Goal: Use online tool/utility: Use online tool/utility

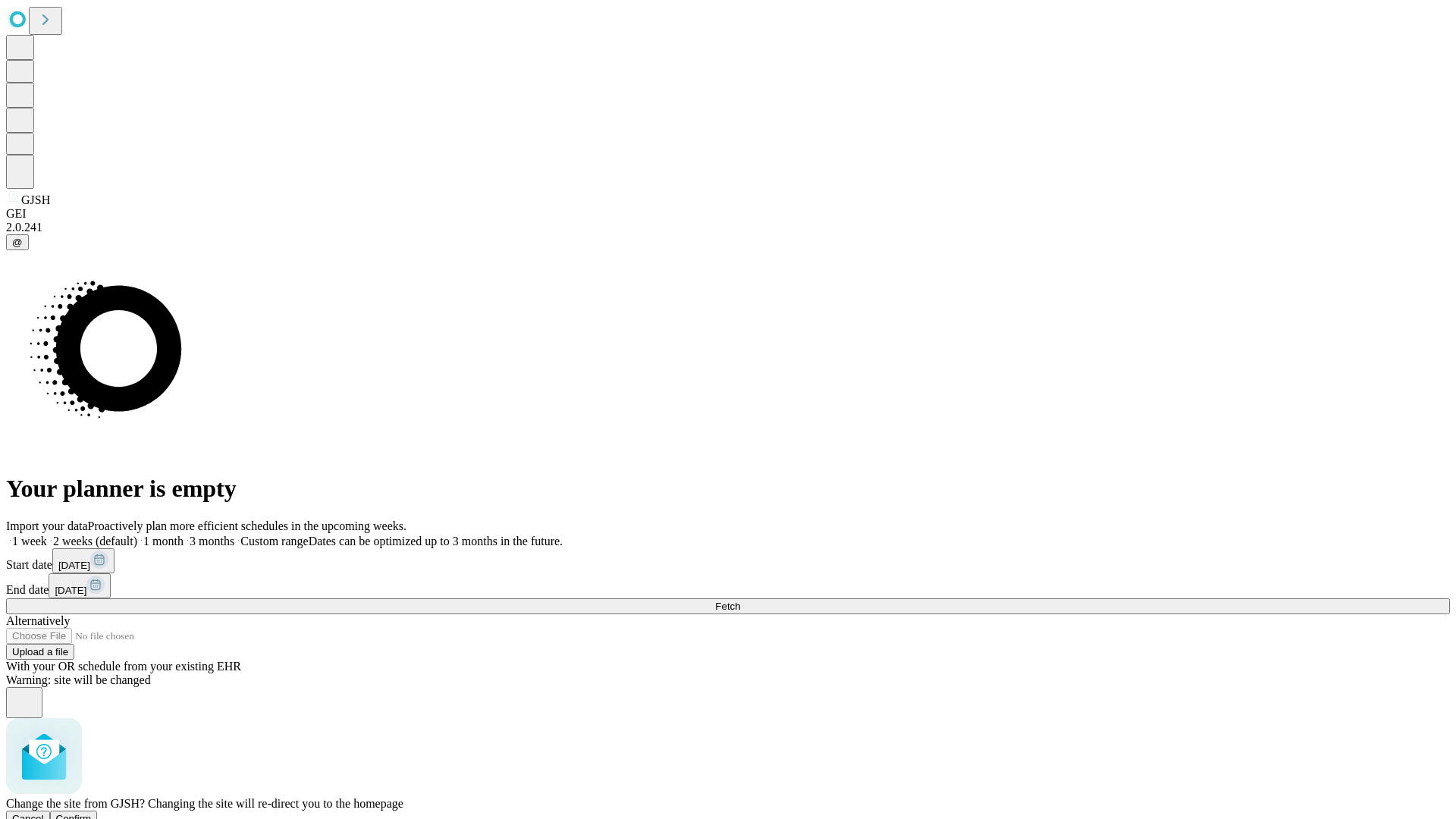
click at [92, 813] on span "Confirm" at bounding box center [74, 818] width 35 height 12
click at [137, 535] on label "2 weeks (default)" at bounding box center [92, 541] width 90 height 13
click at [740, 601] on span "Fetch" at bounding box center [727, 606] width 25 height 12
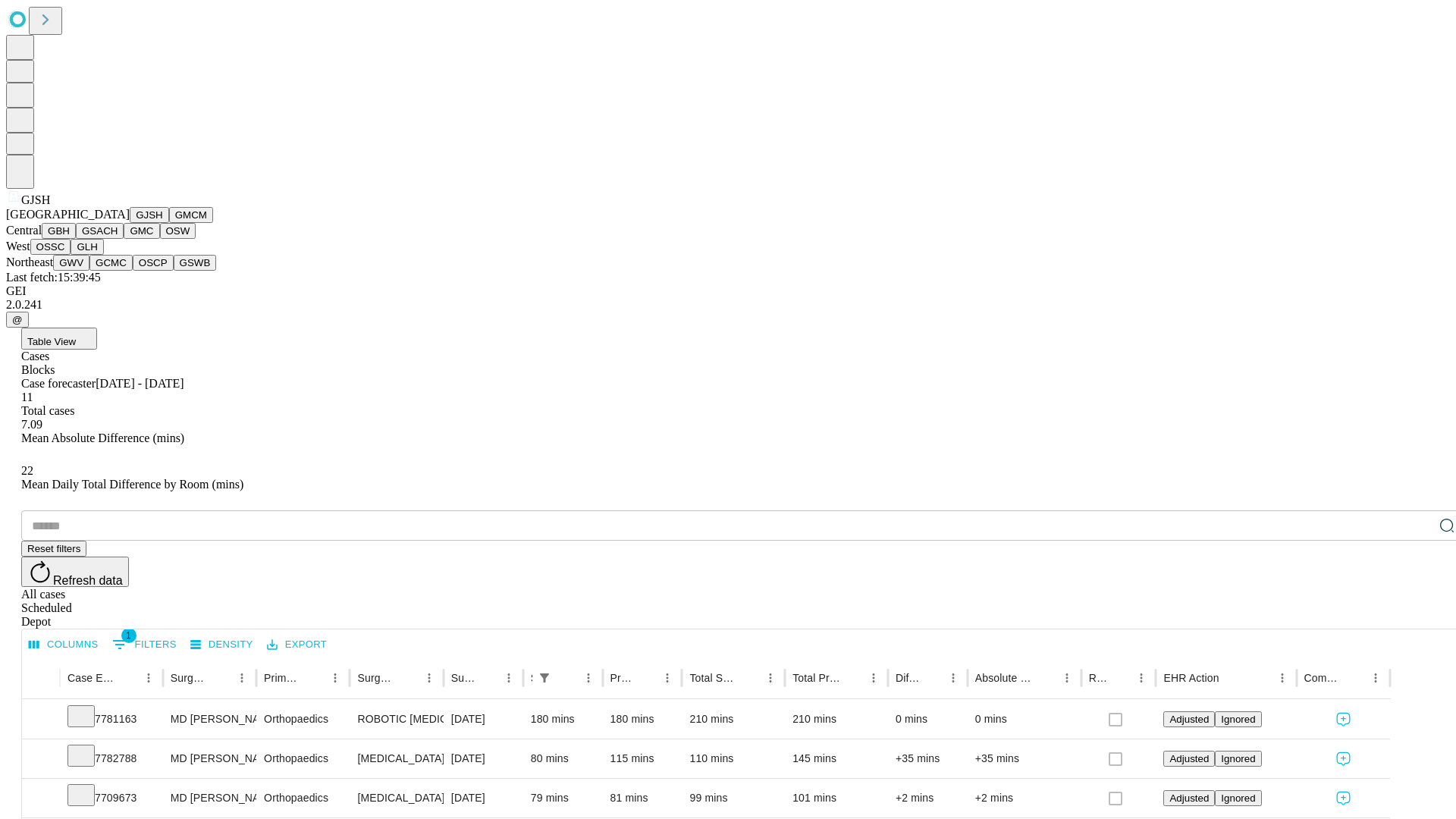
click at [169, 223] on button "GMCM" at bounding box center [191, 215] width 44 height 16
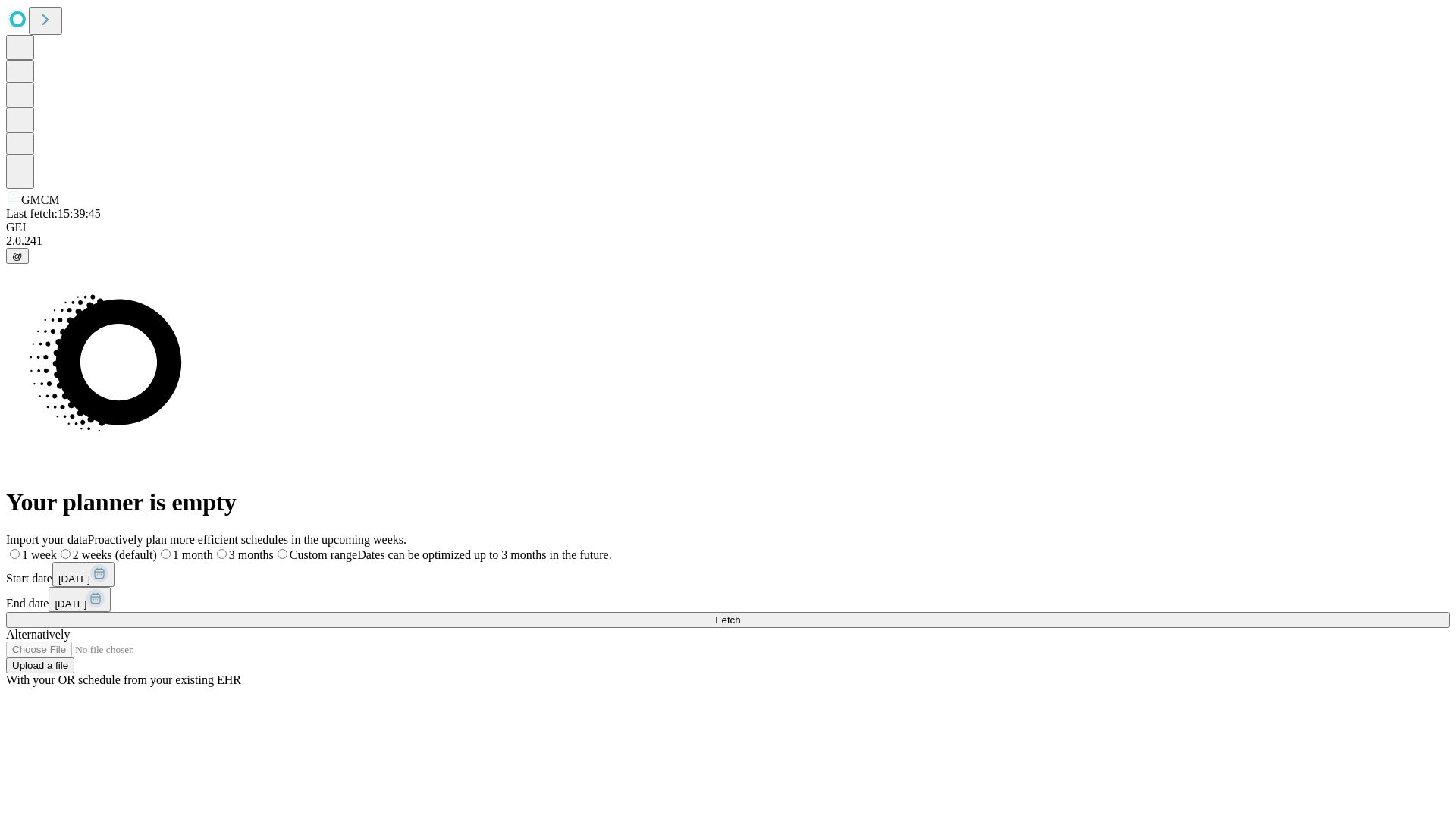
click at [157, 549] on label "2 weeks (default)" at bounding box center [107, 555] width 100 height 13
click at [740, 614] on span "Fetch" at bounding box center [727, 619] width 25 height 12
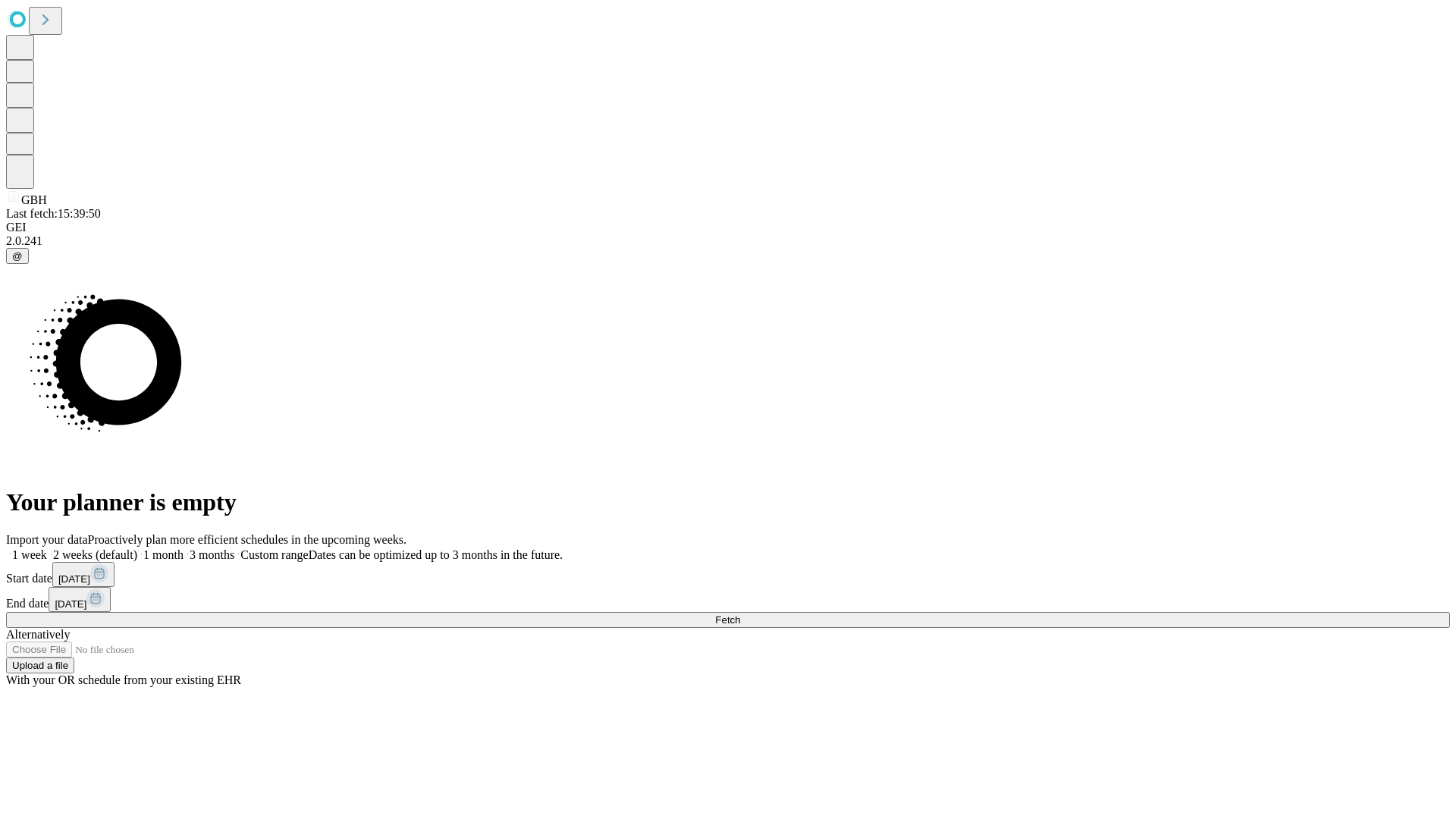
click at [137, 549] on label "2 weeks (default)" at bounding box center [92, 555] width 90 height 13
click at [740, 614] on span "Fetch" at bounding box center [727, 619] width 25 height 12
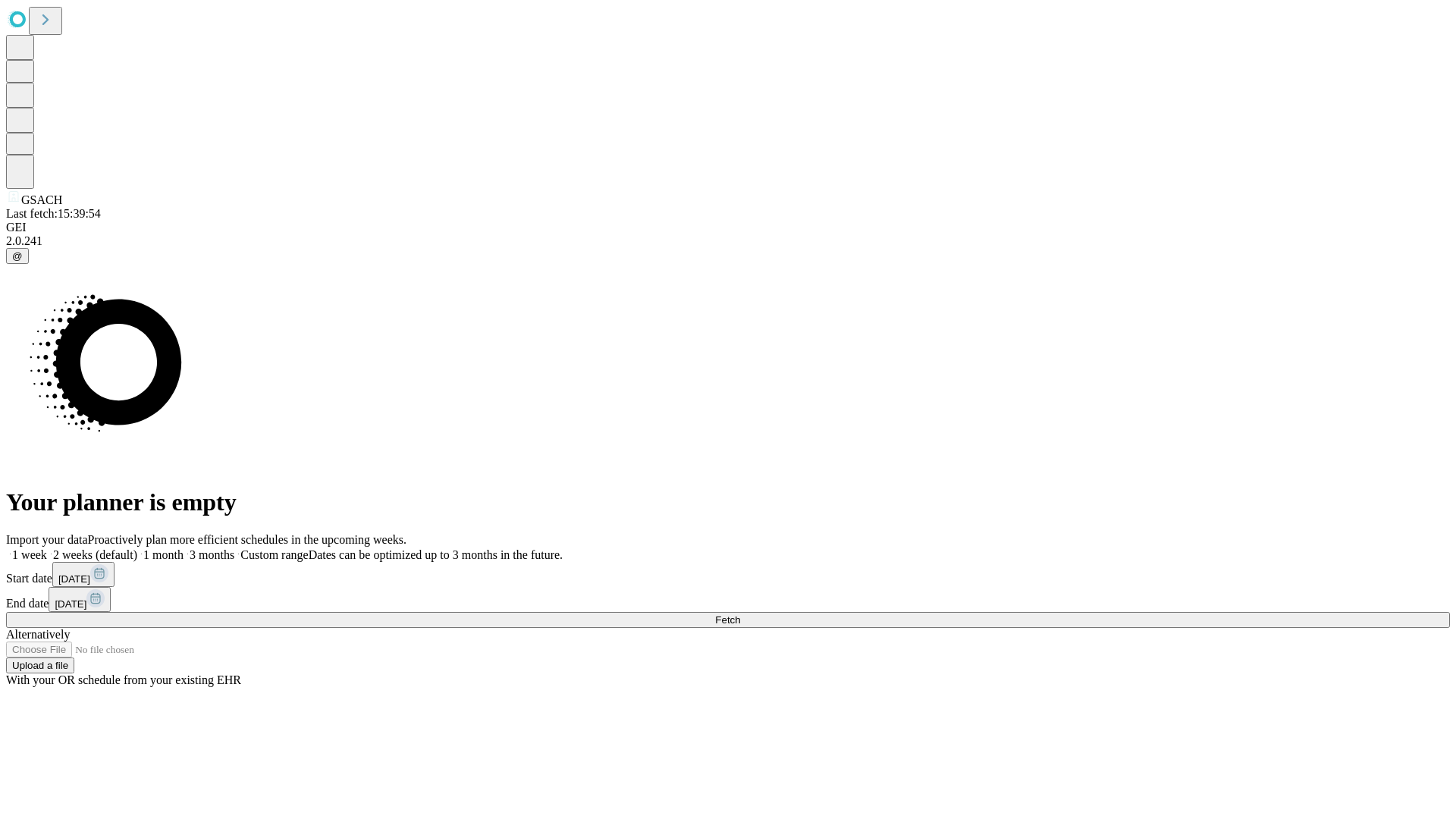
click at [137, 549] on label "2 weeks (default)" at bounding box center [92, 555] width 90 height 13
click at [740, 614] on span "Fetch" at bounding box center [727, 619] width 25 height 12
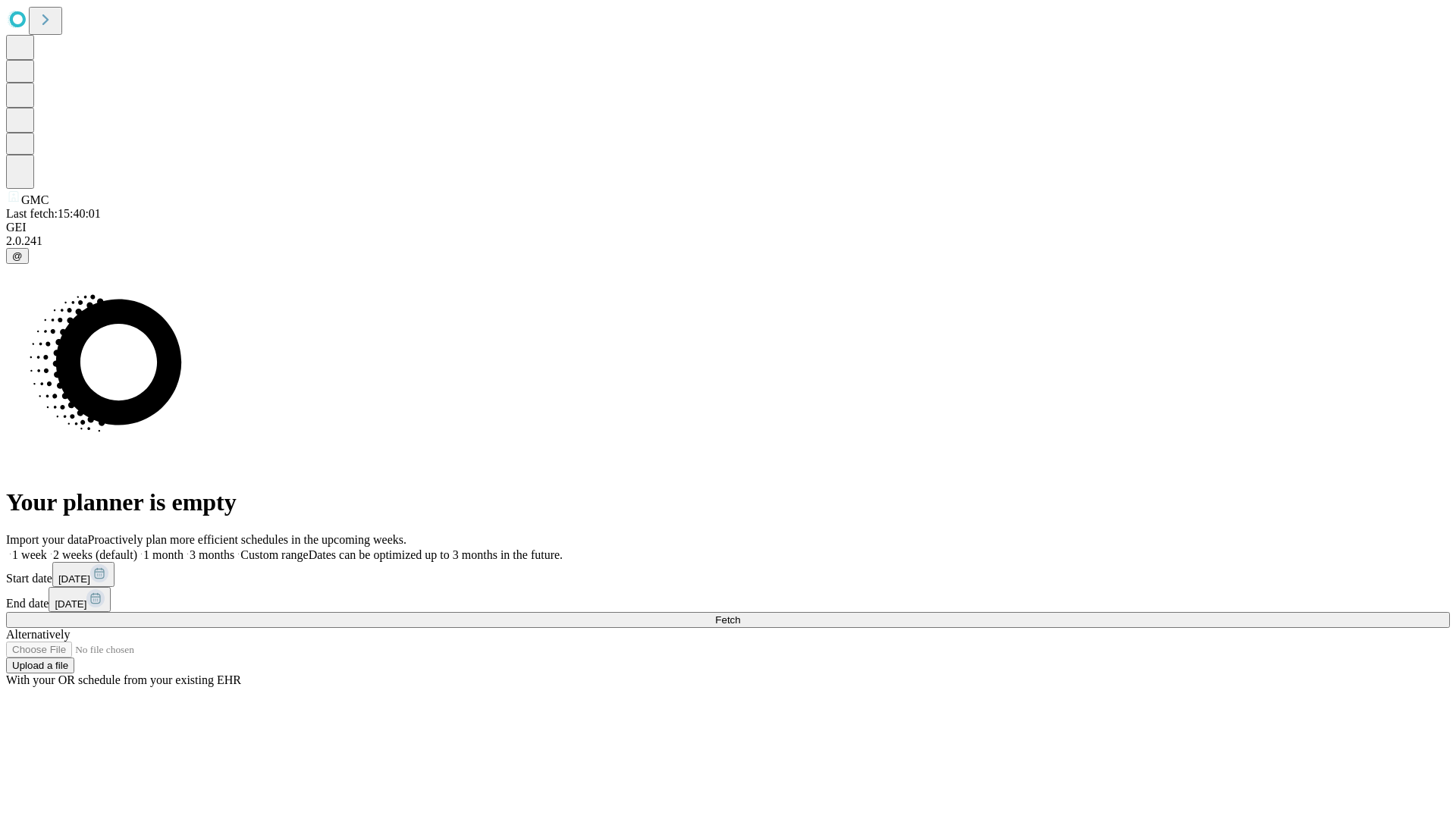
click at [137, 549] on label "2 weeks (default)" at bounding box center [92, 555] width 90 height 13
click at [740, 614] on span "Fetch" at bounding box center [727, 619] width 25 height 12
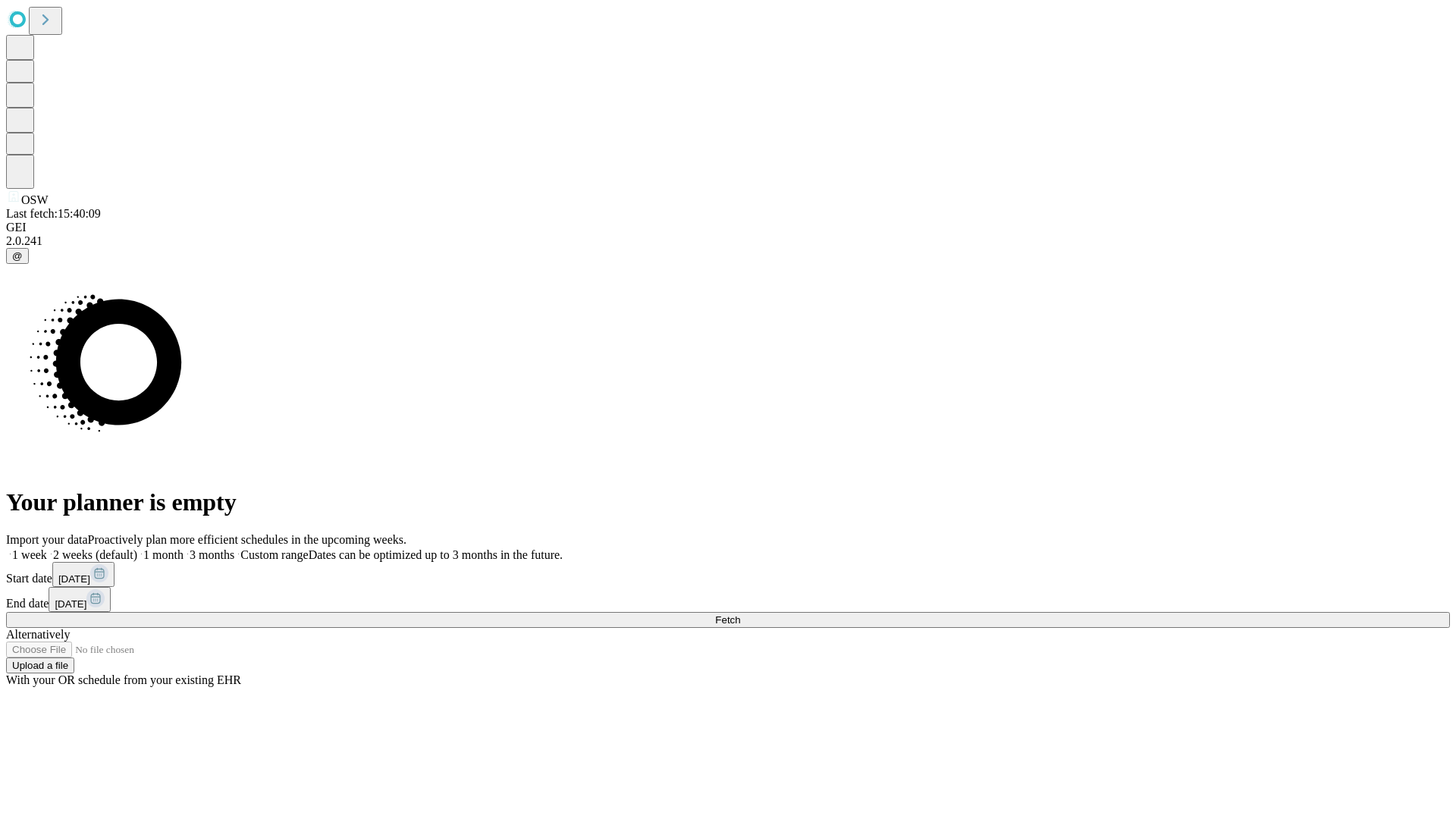
click at [740, 614] on span "Fetch" at bounding box center [727, 619] width 25 height 12
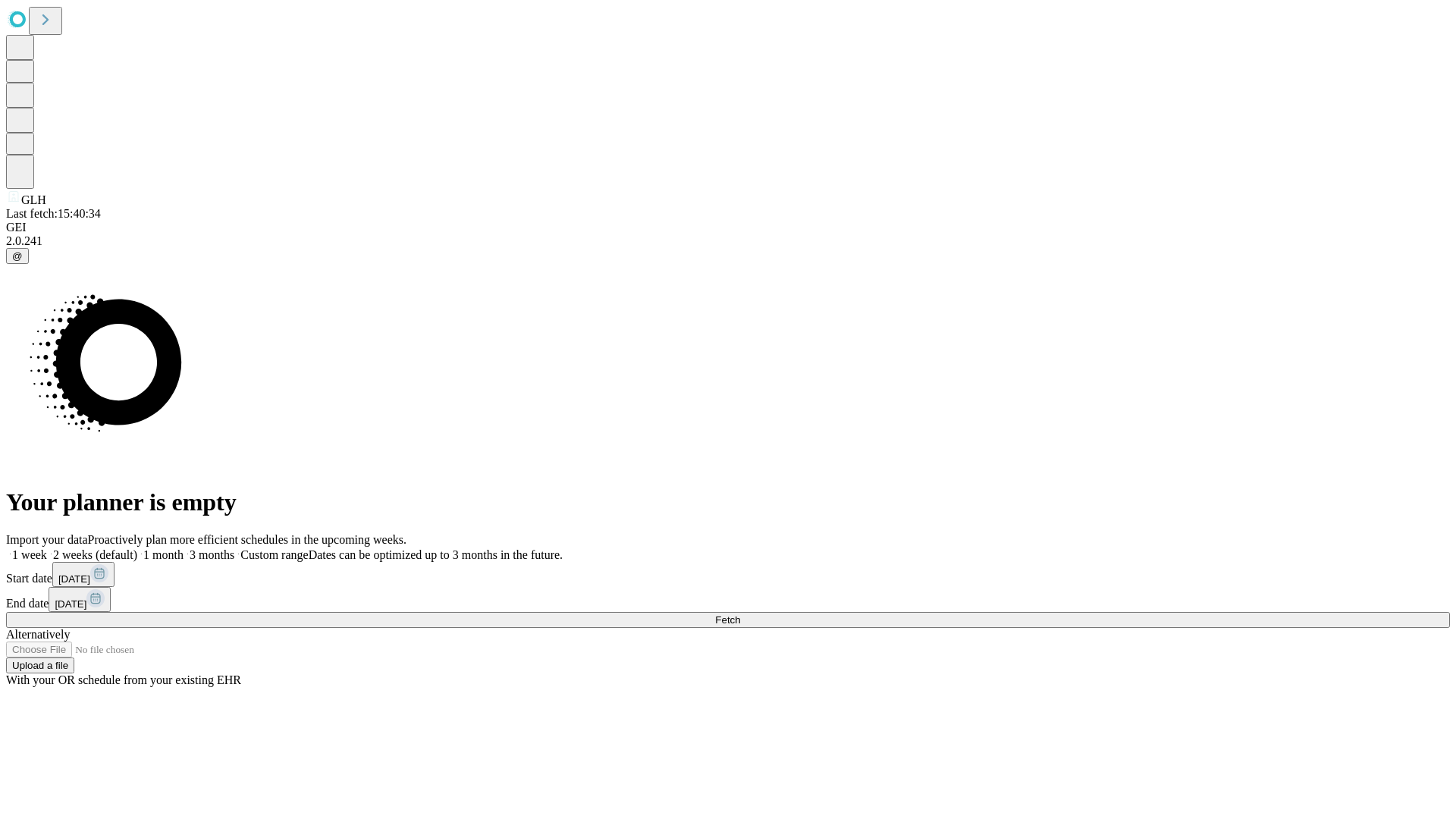
click at [137, 549] on label "2 weeks (default)" at bounding box center [92, 555] width 90 height 13
click at [740, 614] on span "Fetch" at bounding box center [727, 619] width 25 height 12
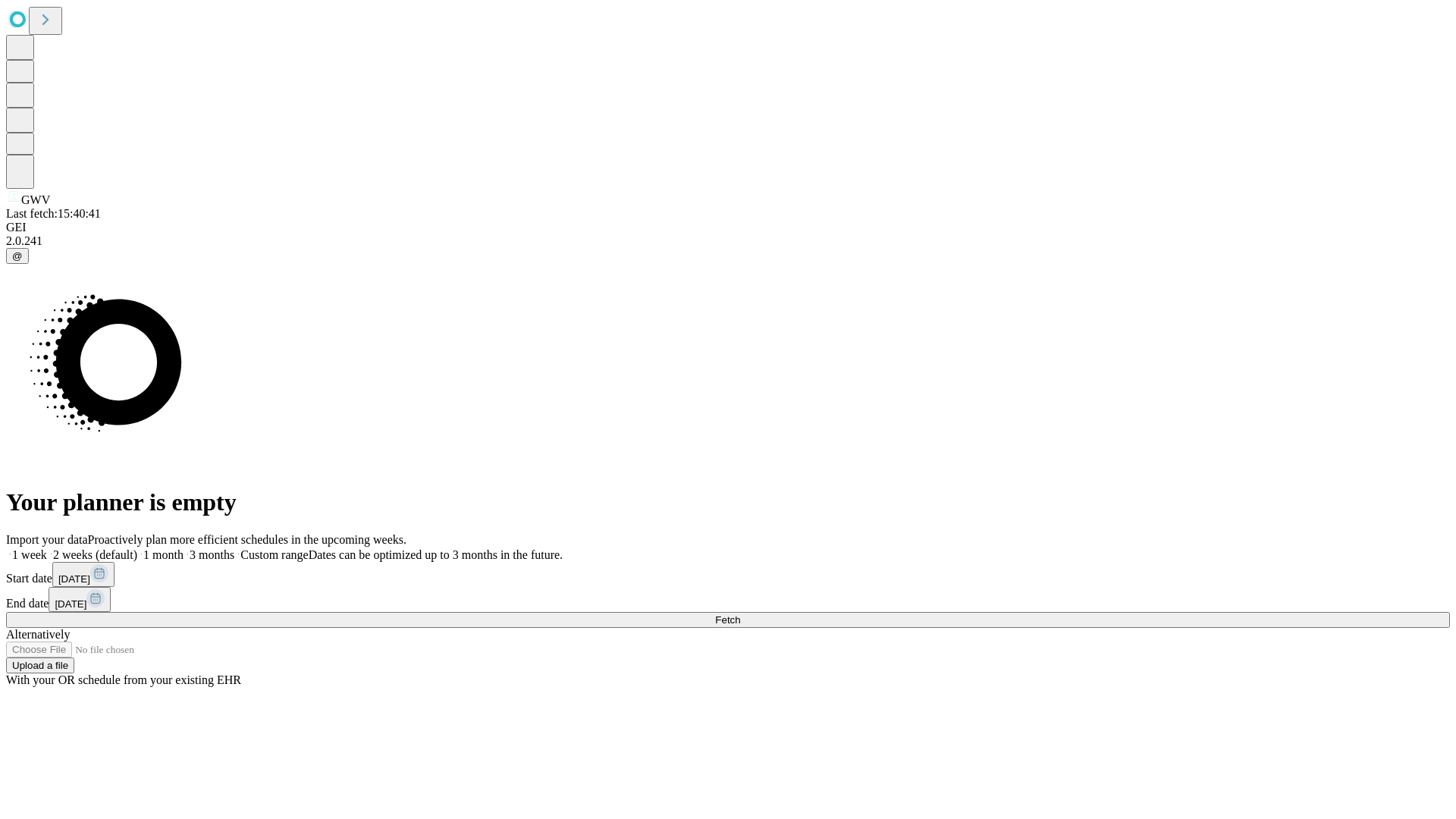
click at [137, 549] on label "2 weeks (default)" at bounding box center [92, 555] width 90 height 13
click at [740, 614] on span "Fetch" at bounding box center [727, 619] width 25 height 12
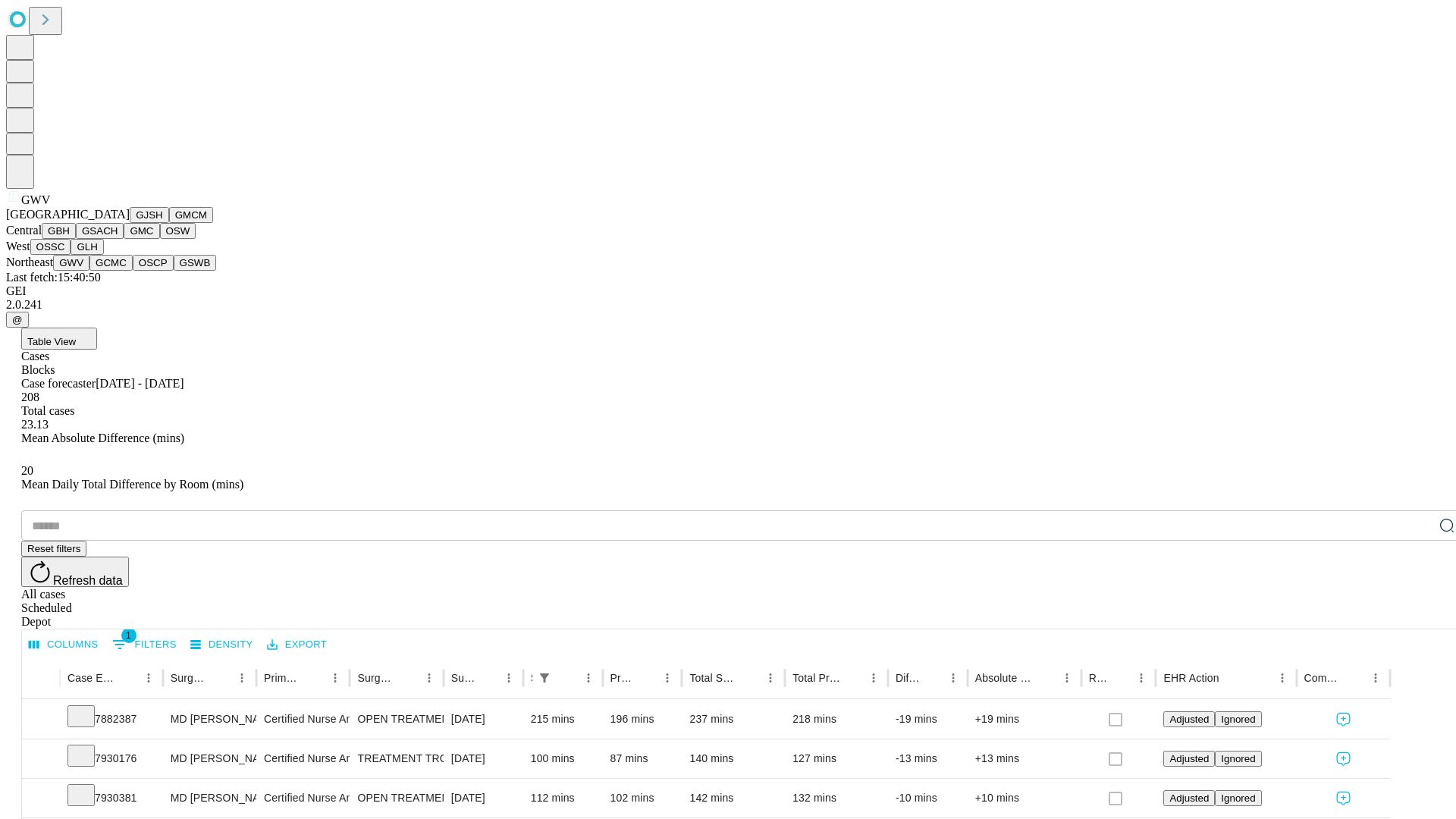
click at [118, 270] on button "GCMC" at bounding box center [111, 263] width 43 height 16
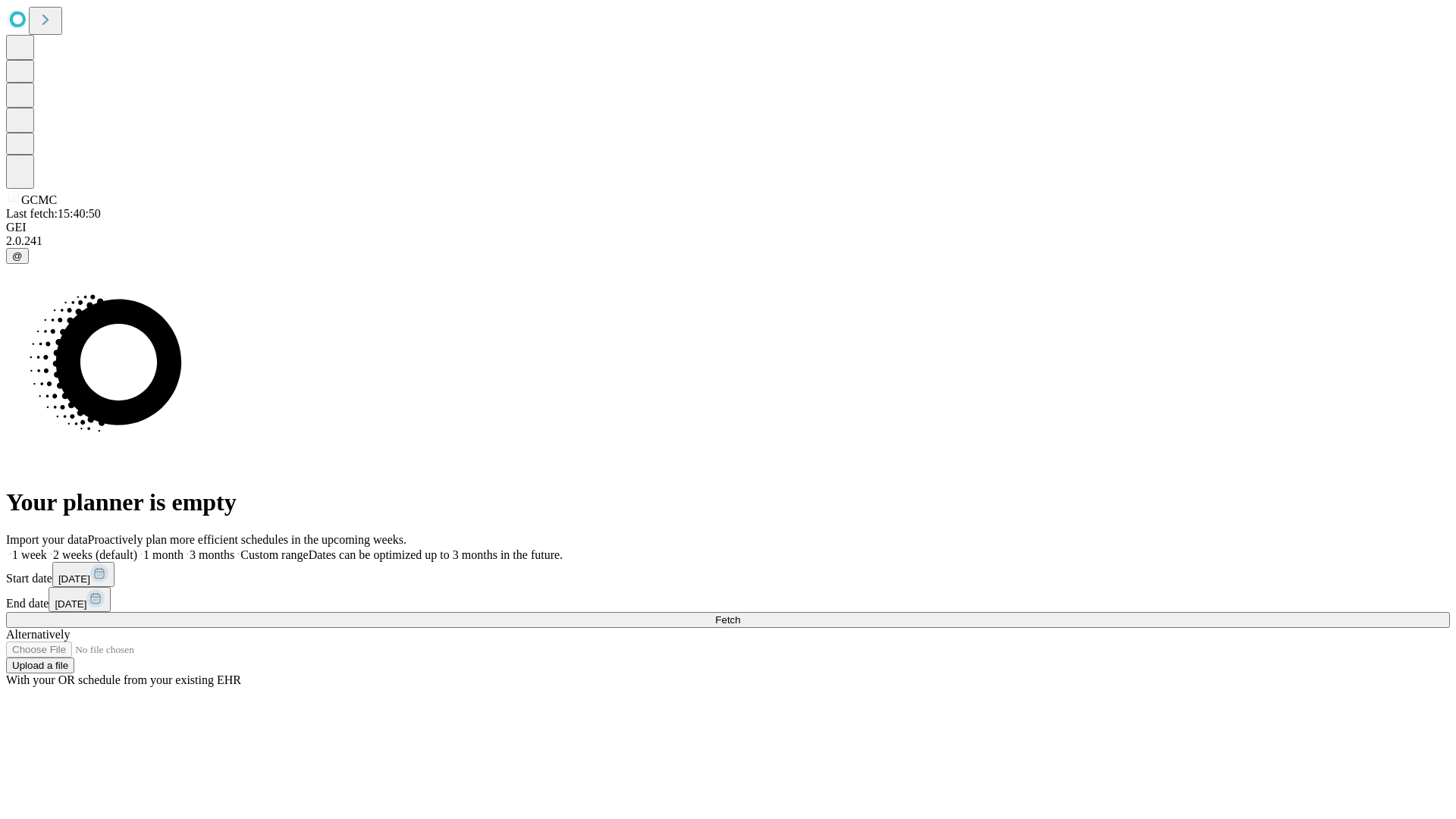
click at [137, 549] on label "2 weeks (default)" at bounding box center [92, 555] width 90 height 13
click at [740, 614] on span "Fetch" at bounding box center [727, 619] width 25 height 12
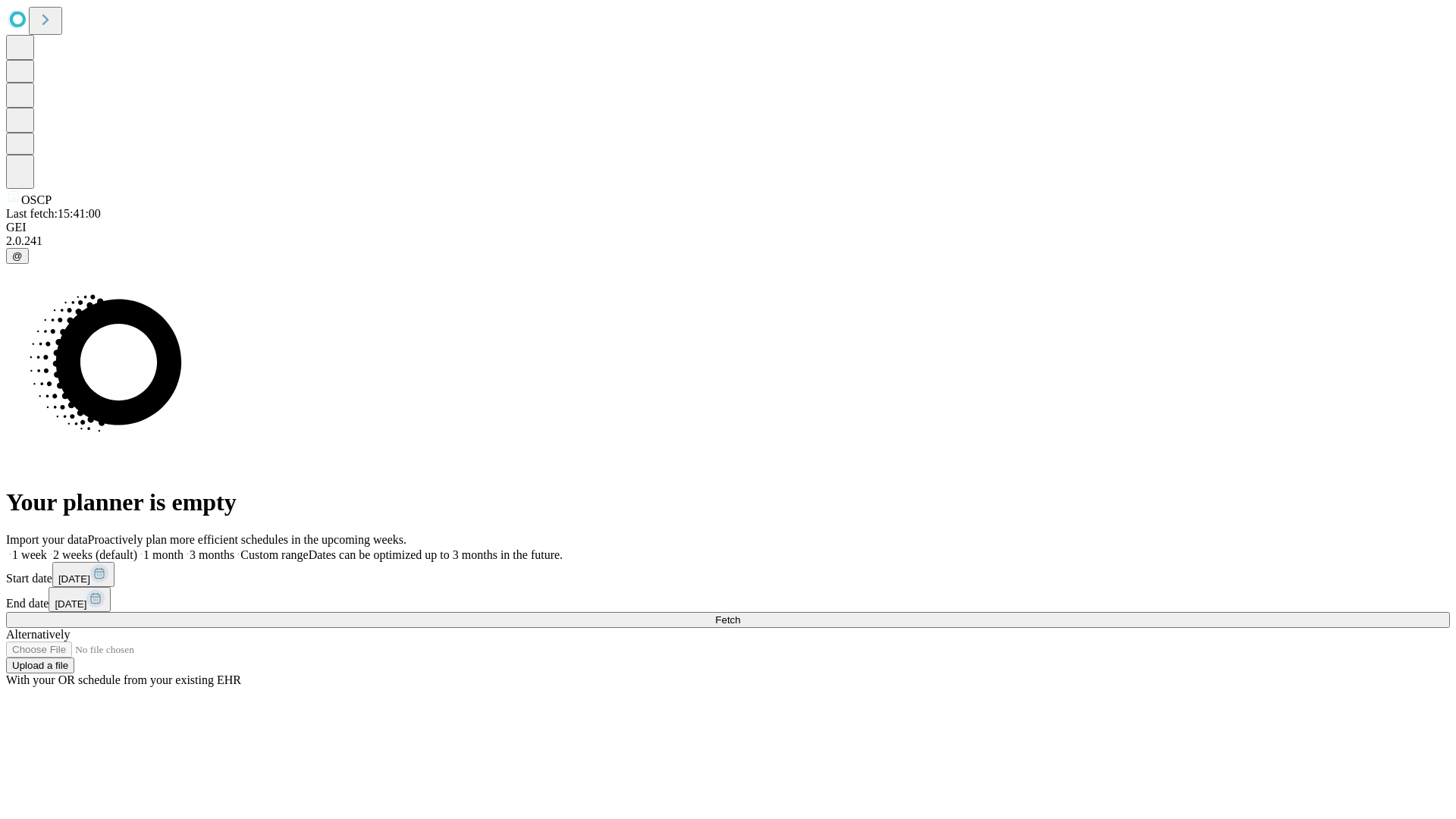
click at [740, 614] on span "Fetch" at bounding box center [727, 619] width 25 height 12
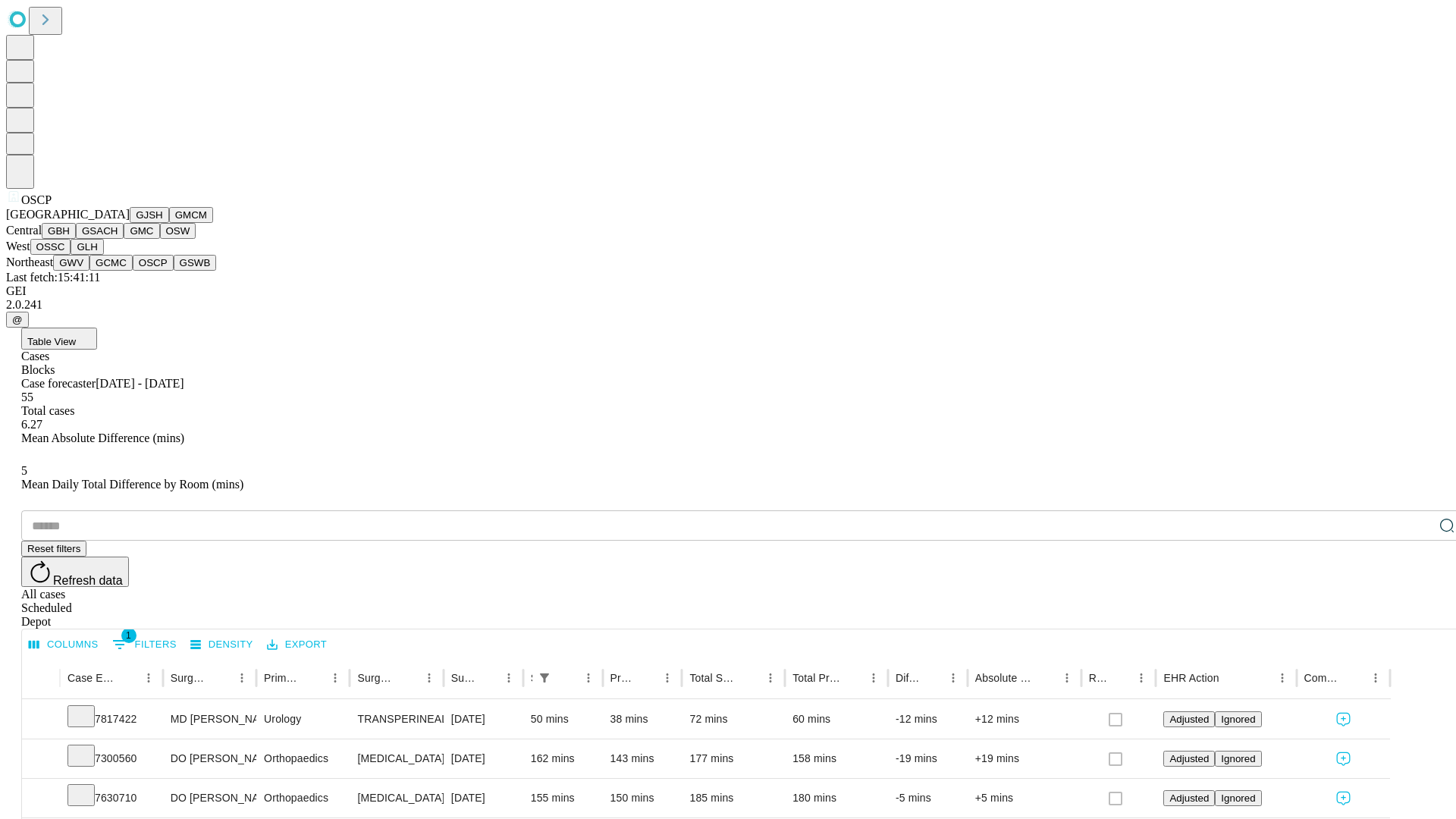
click at [173, 270] on button "GSWB" at bounding box center [195, 263] width 43 height 16
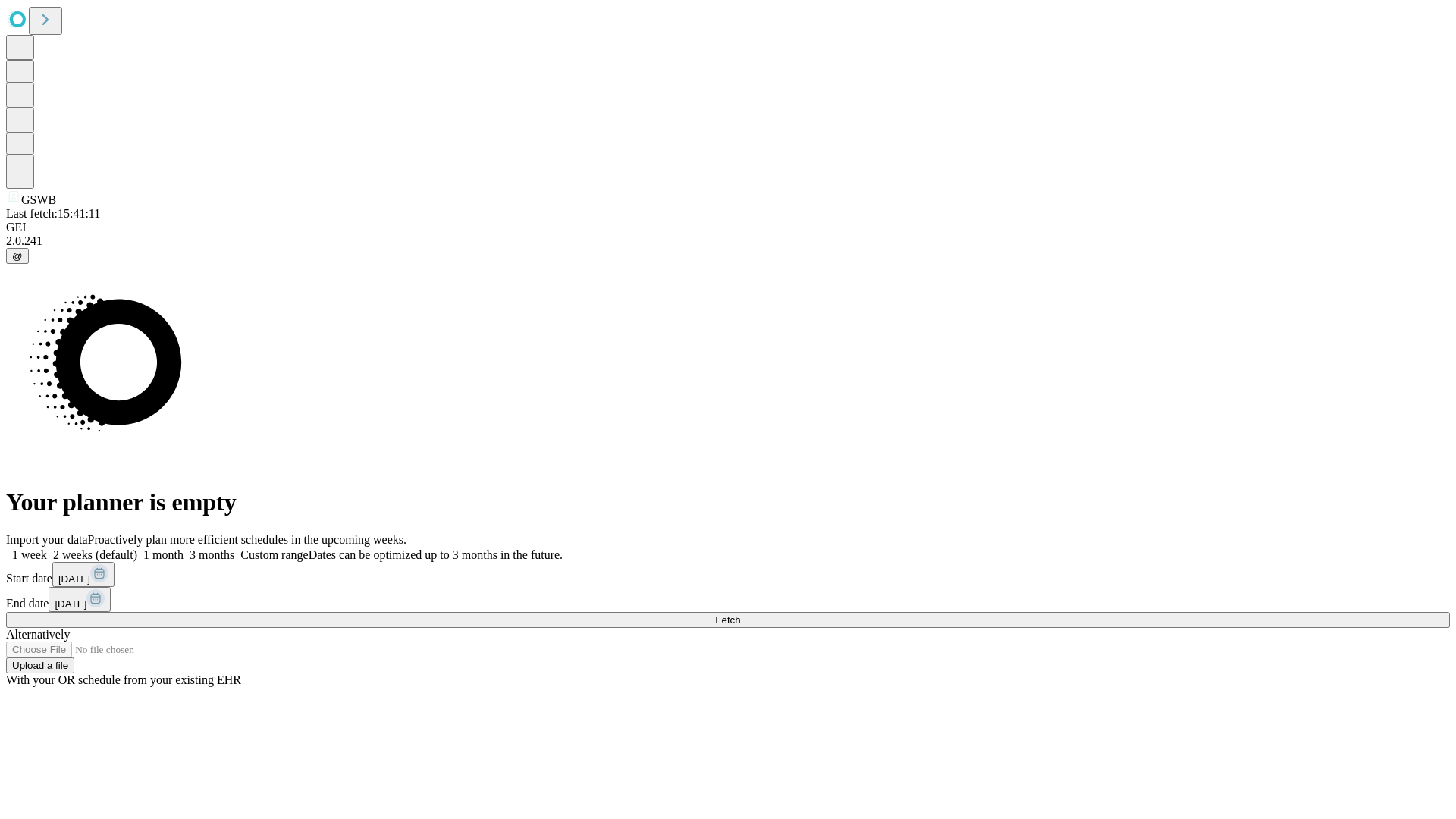
click at [137, 549] on label "2 weeks (default)" at bounding box center [92, 555] width 90 height 13
click at [740, 614] on span "Fetch" at bounding box center [727, 619] width 25 height 12
